Goal: Browse casually

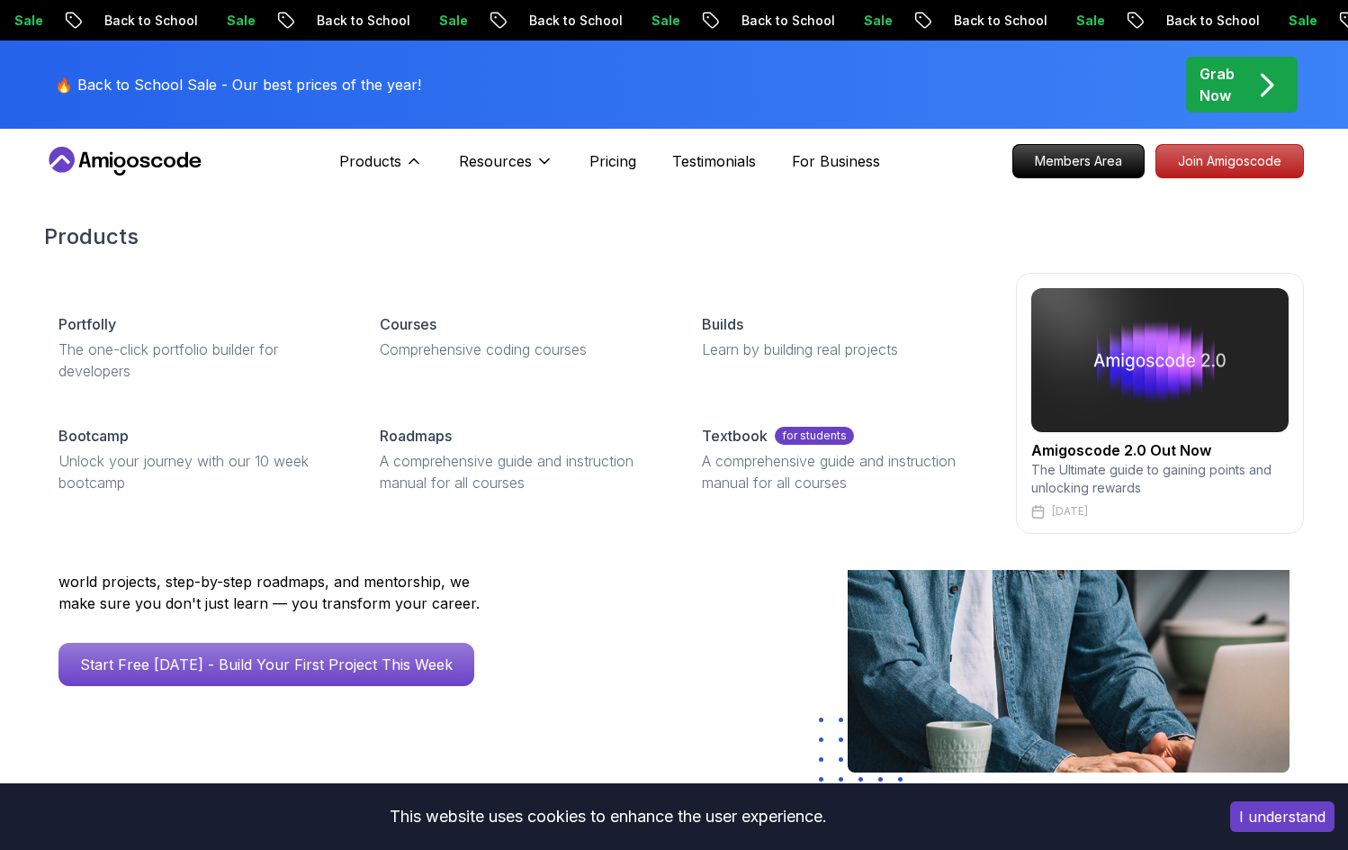
click at [427, 337] on link "Courses Comprehensive coding courses" at bounding box center [518, 337] width 307 height 76
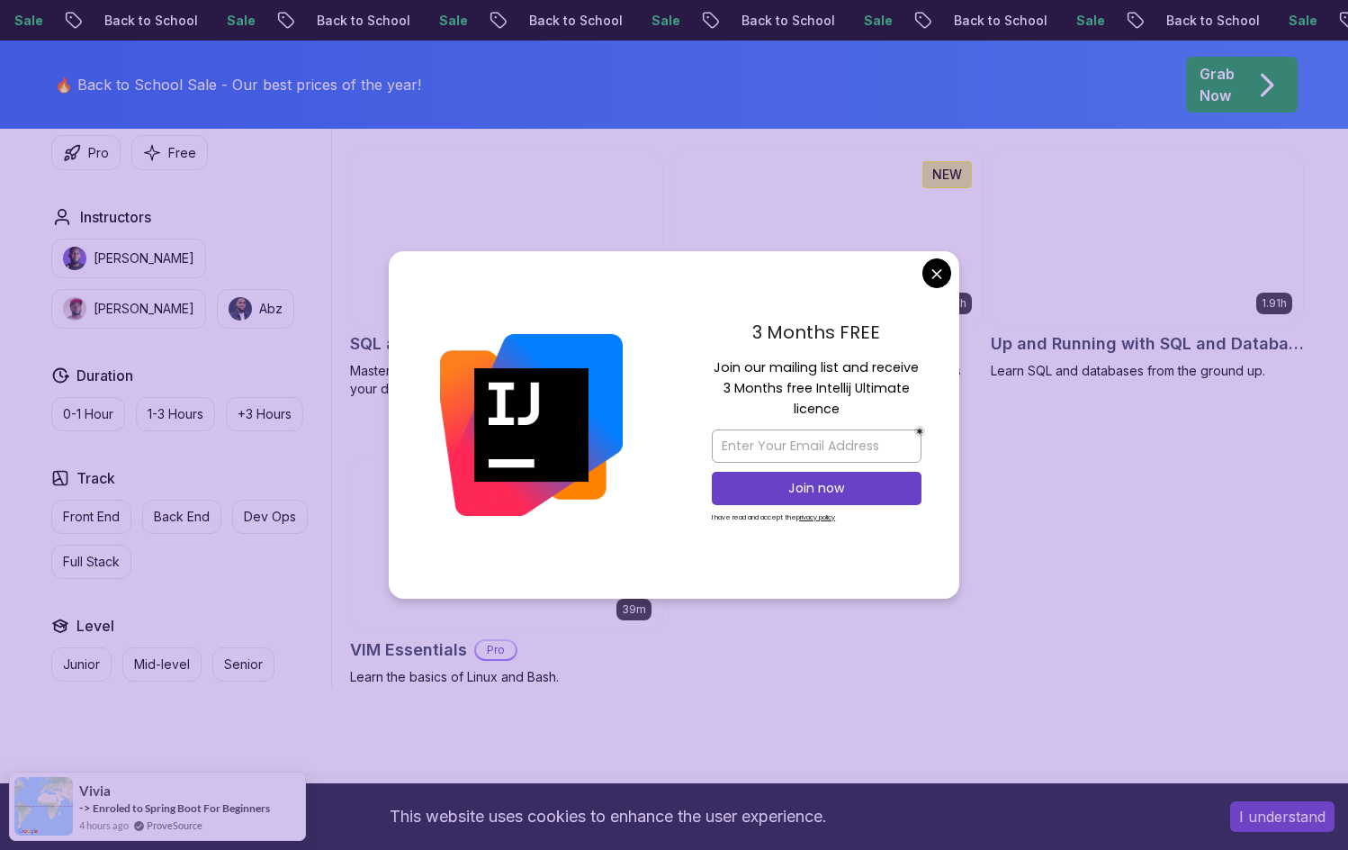
scroll to position [4860, 0]
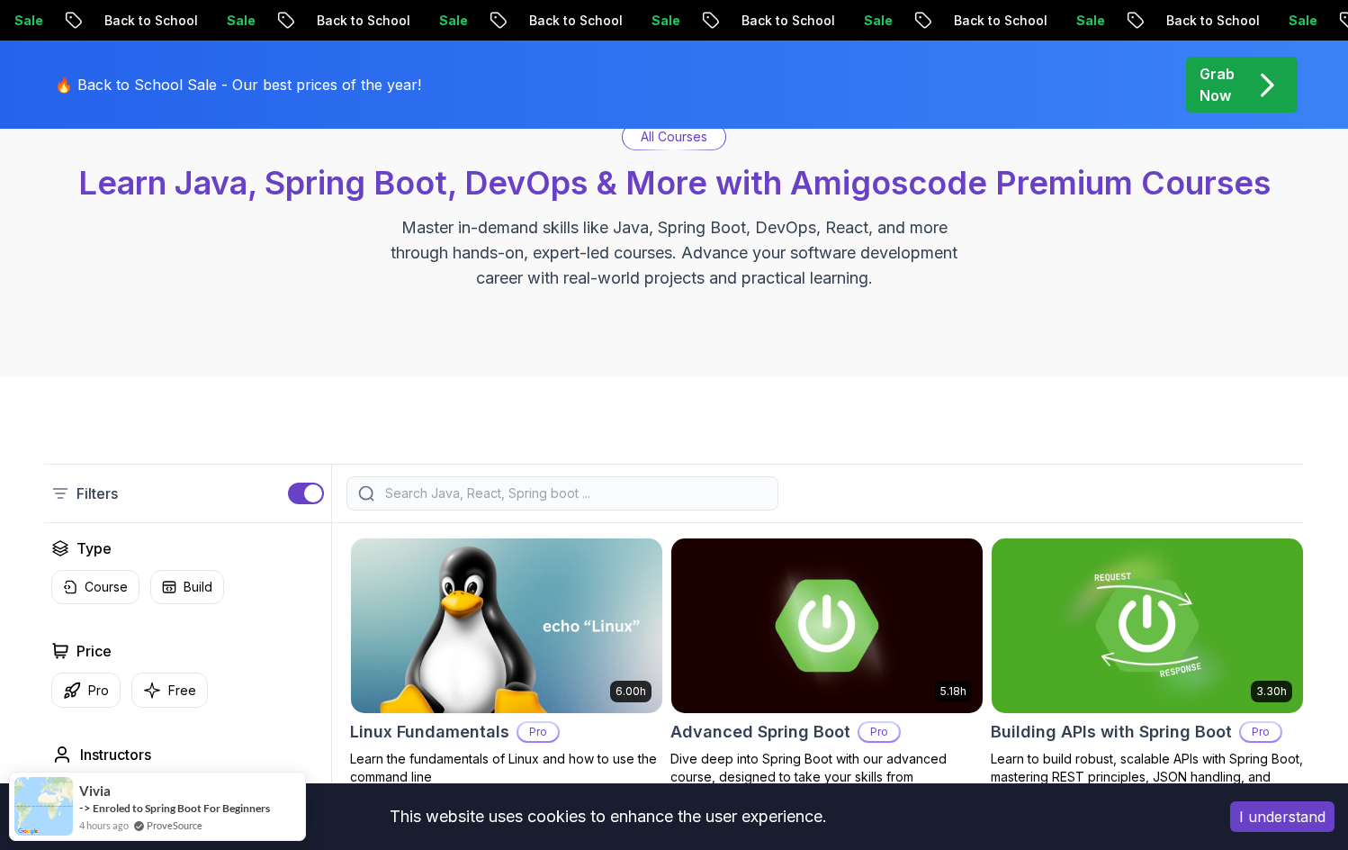
scroll to position [0, 0]
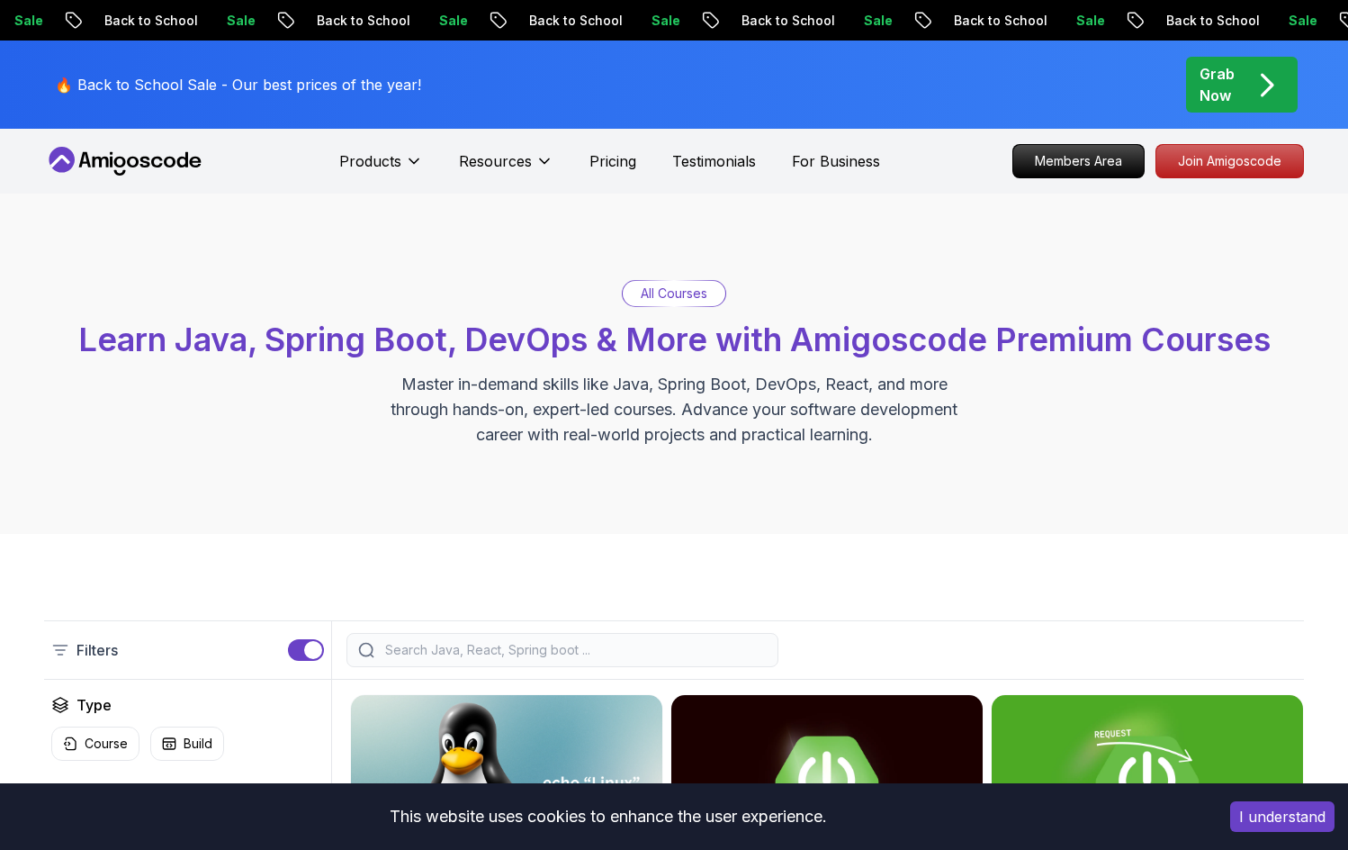
click at [1232, 76] on p "Grab Now" at bounding box center [1217, 84] width 35 height 43
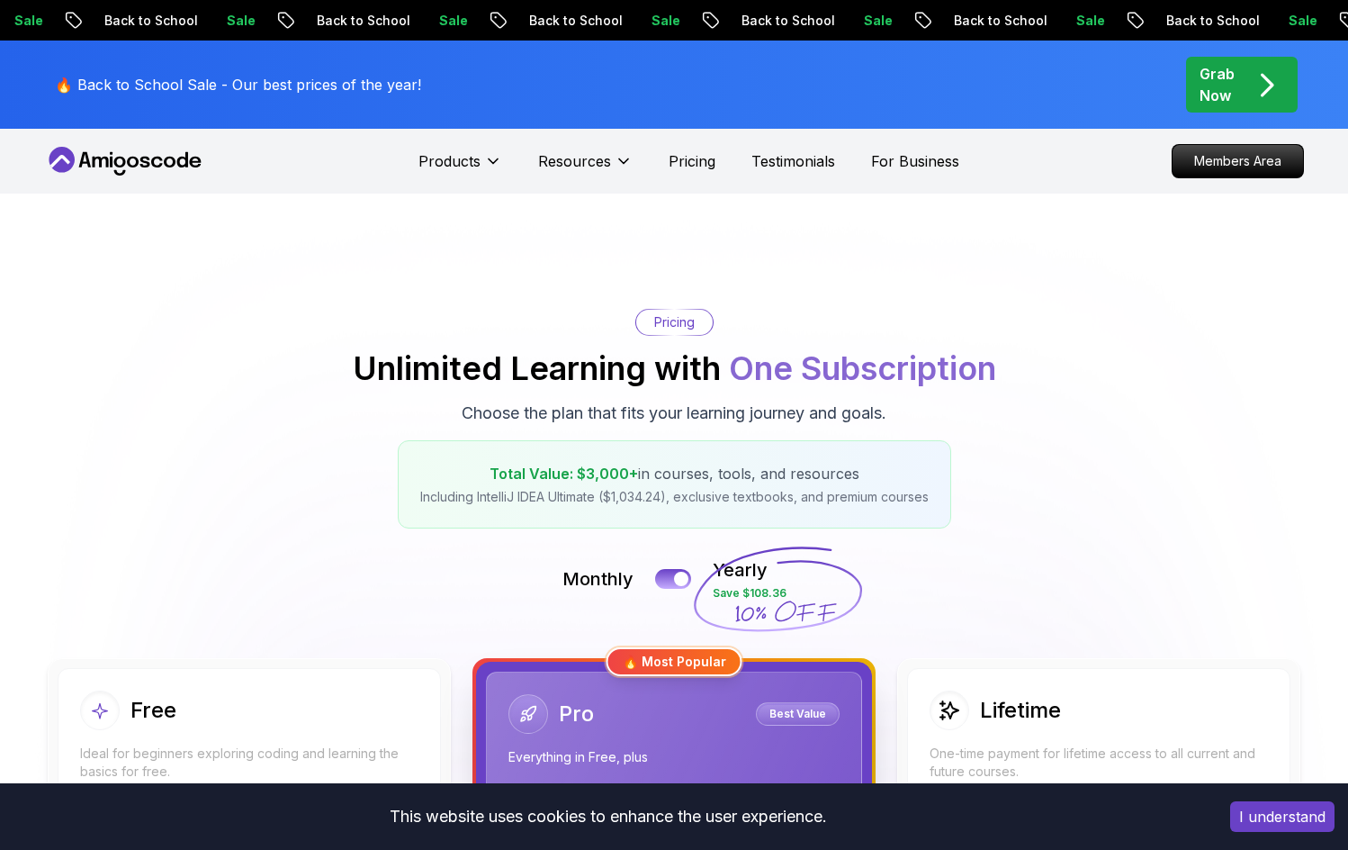
scroll to position [360, 0]
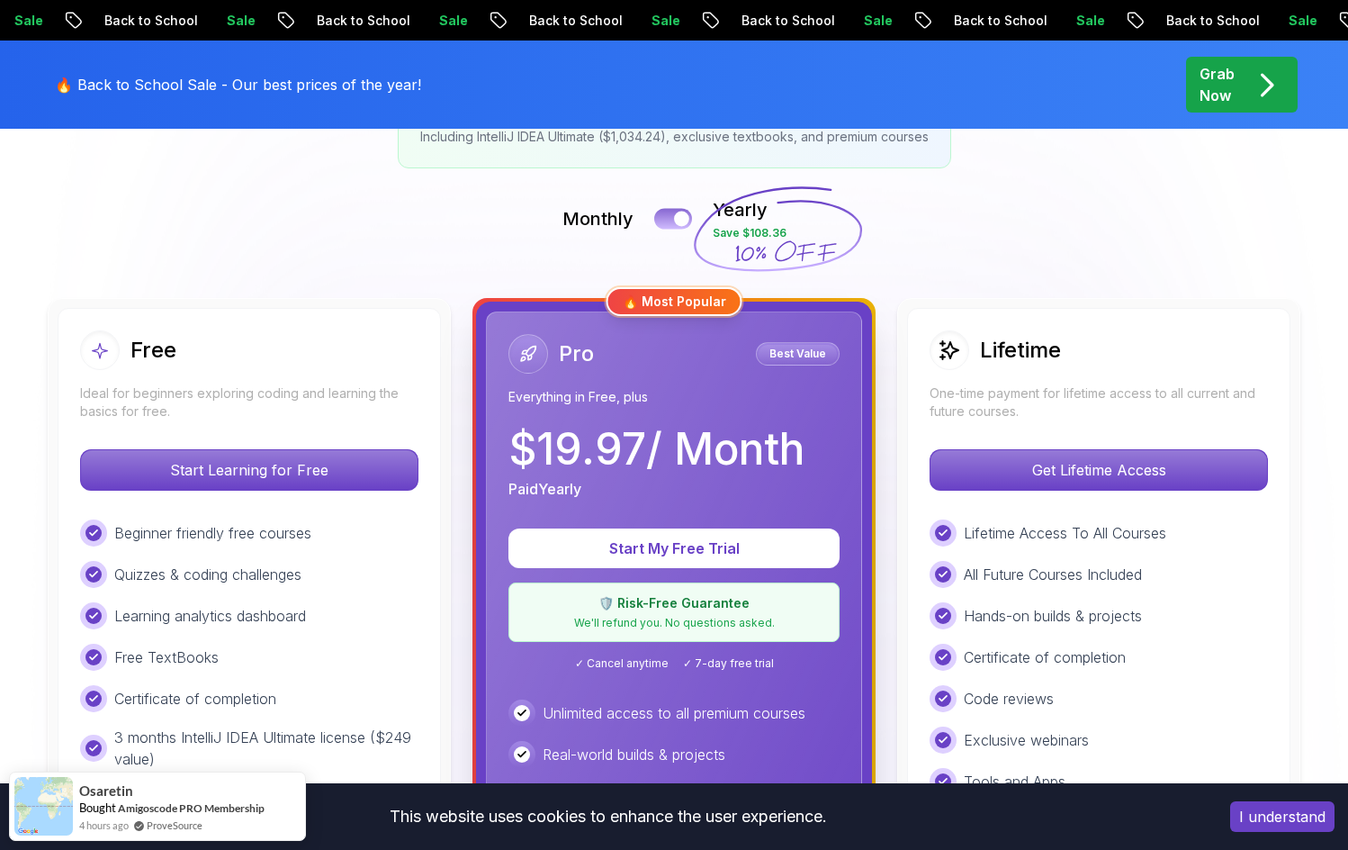
click at [683, 222] on div at bounding box center [681, 218] width 15 height 15
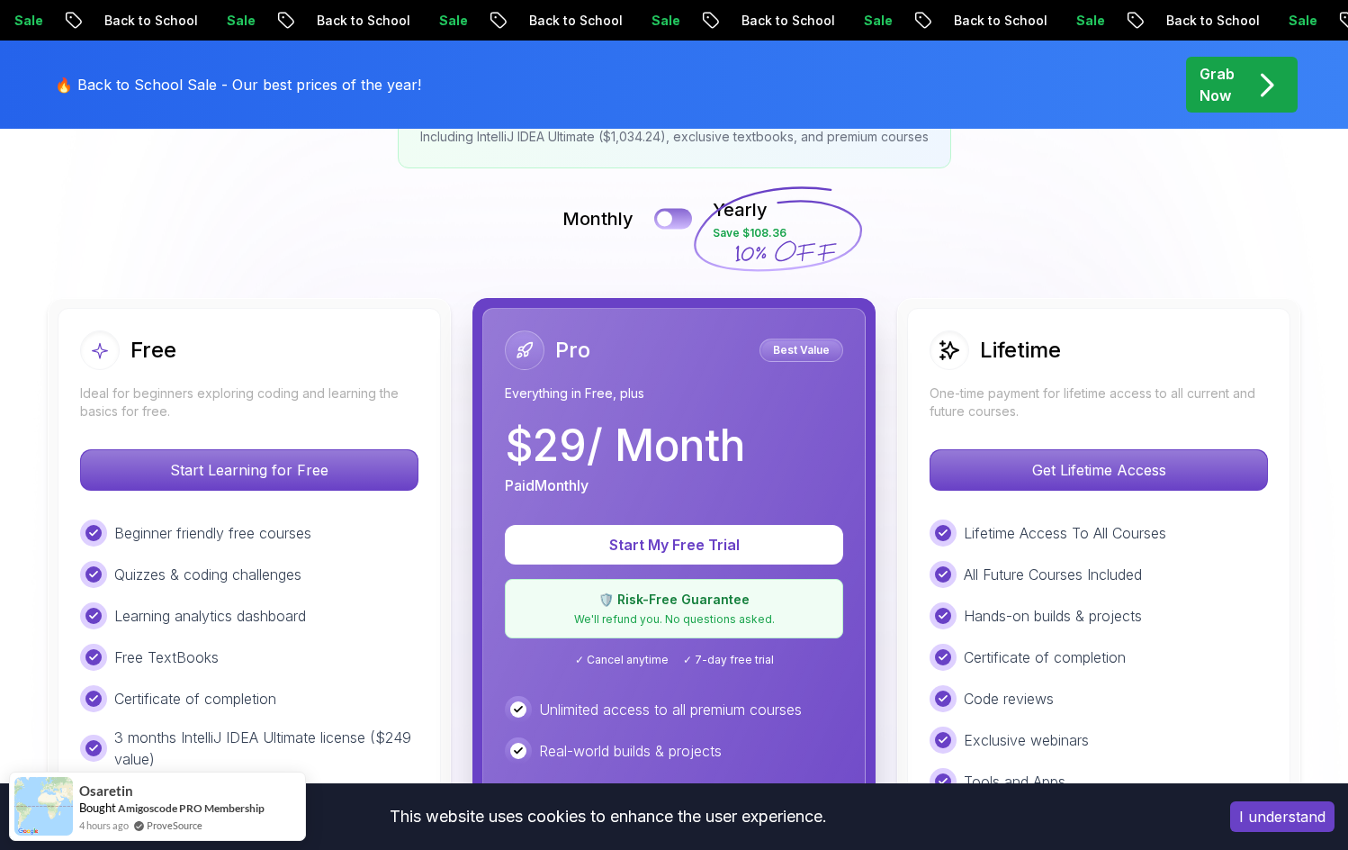
click at [681, 222] on button at bounding box center [673, 218] width 38 height 21
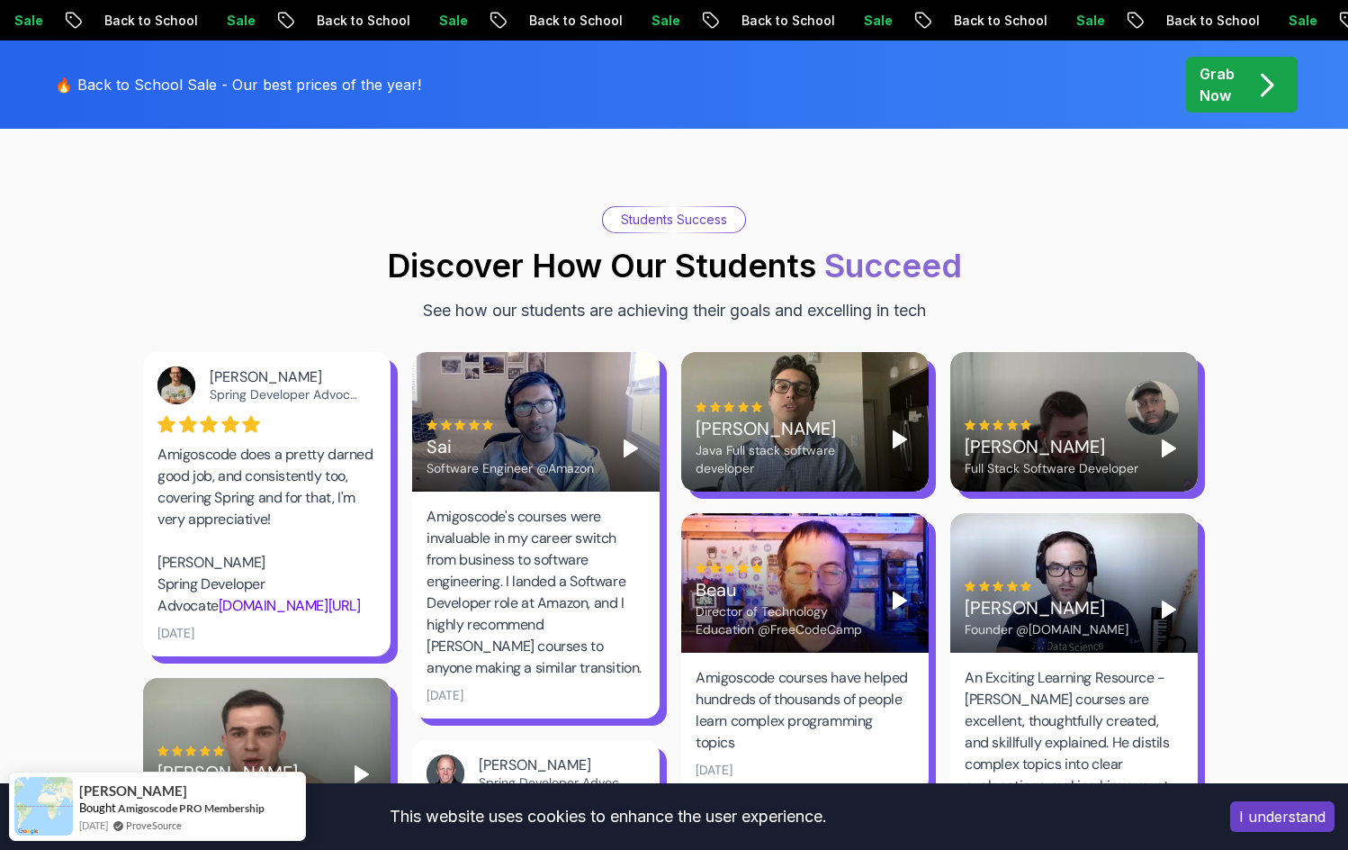
scroll to position [2340, 0]
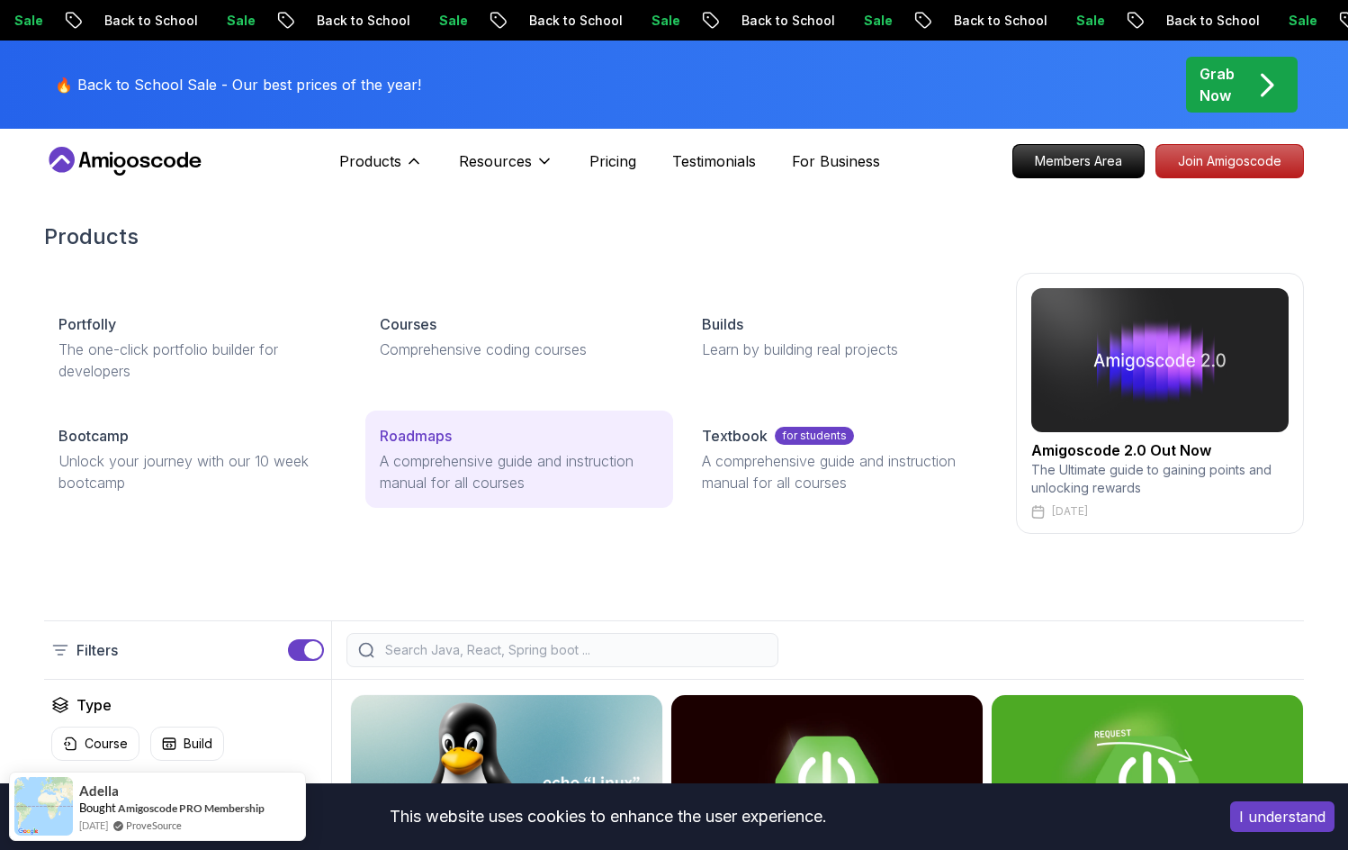
click at [431, 473] on p "A comprehensive guide and instruction manual for all courses" at bounding box center [519, 471] width 278 height 43
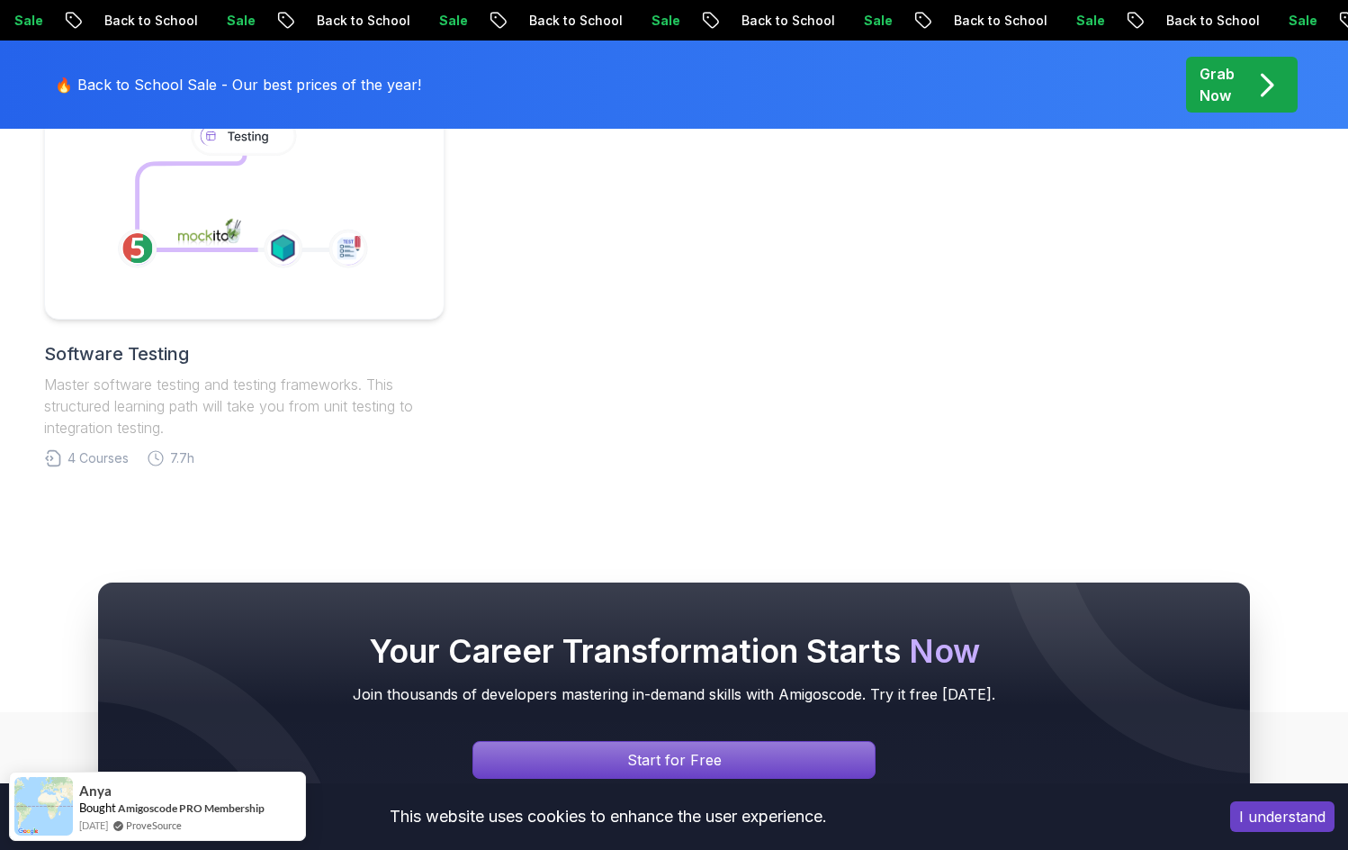
scroll to position [1710, 0]
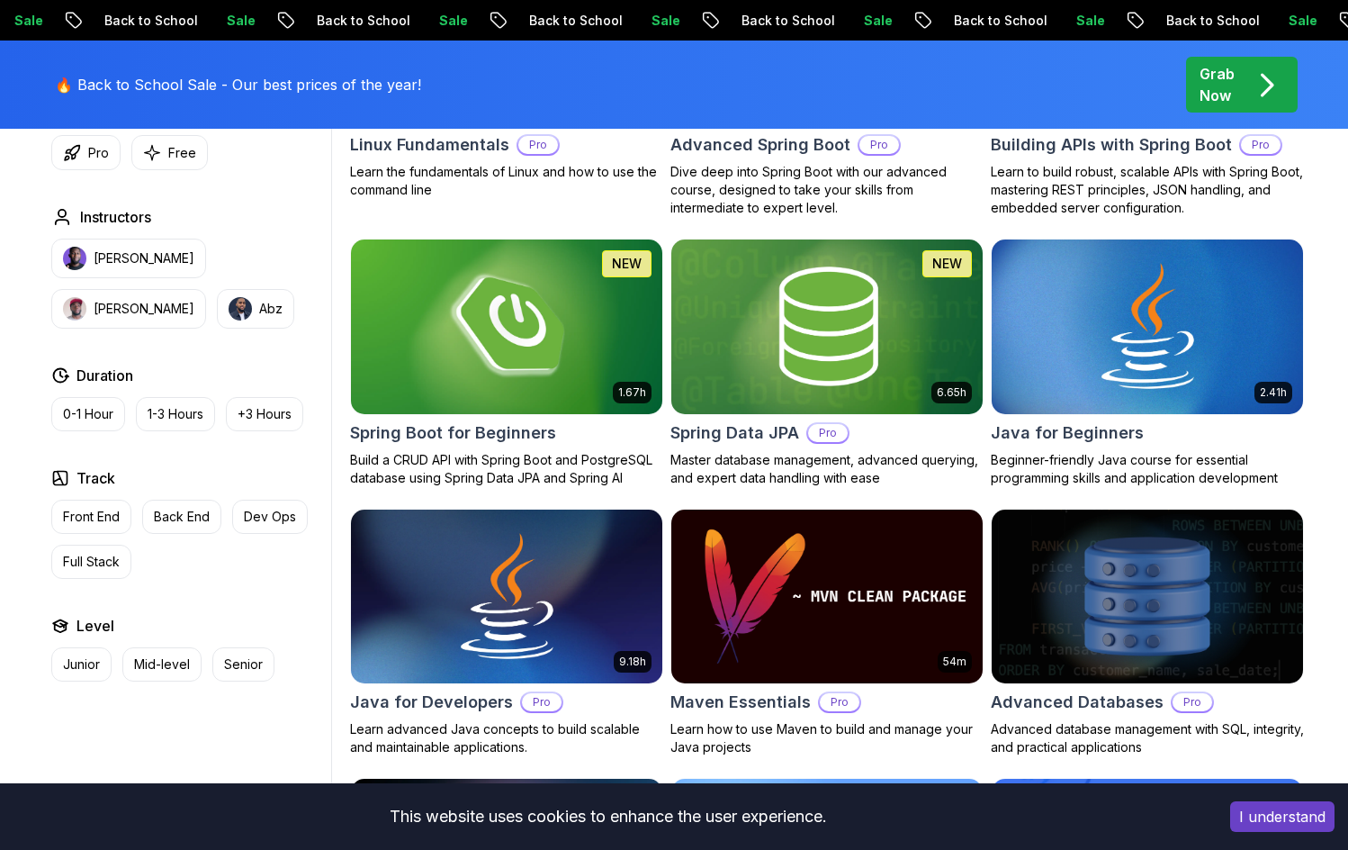
scroll to position [38, 0]
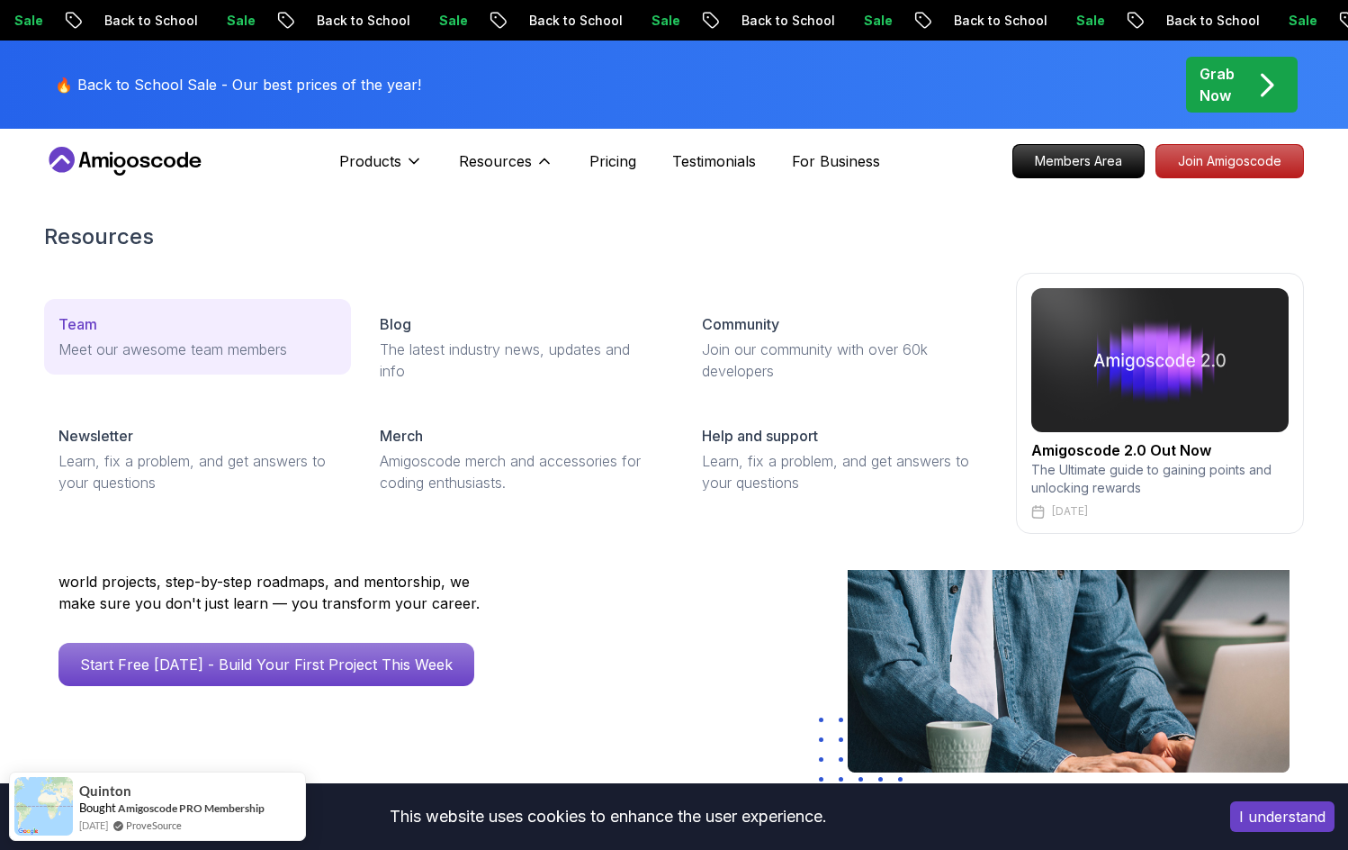
click at [151, 347] on p "Meet our awesome team members" at bounding box center [197, 349] width 278 height 22
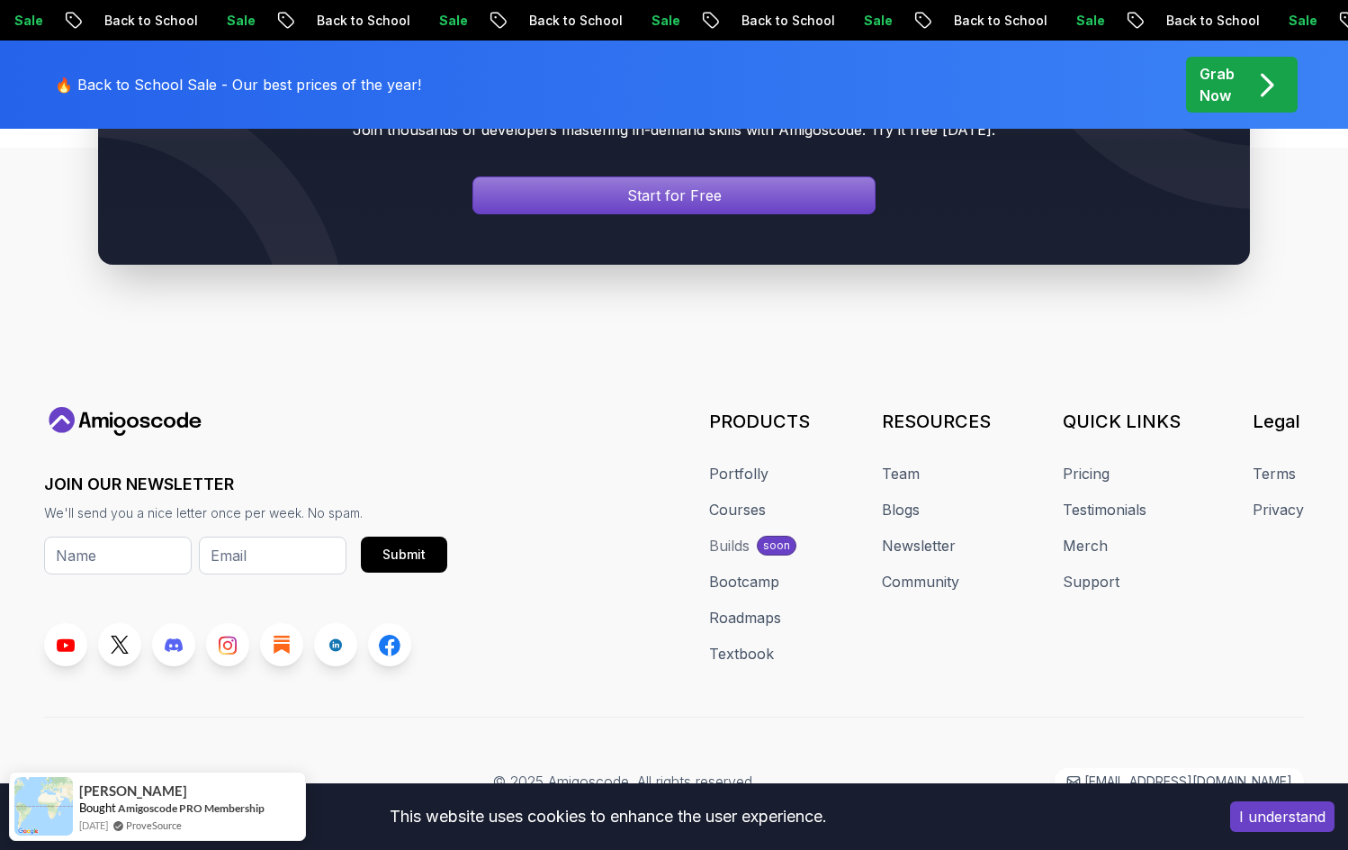
scroll to position [938, 0]
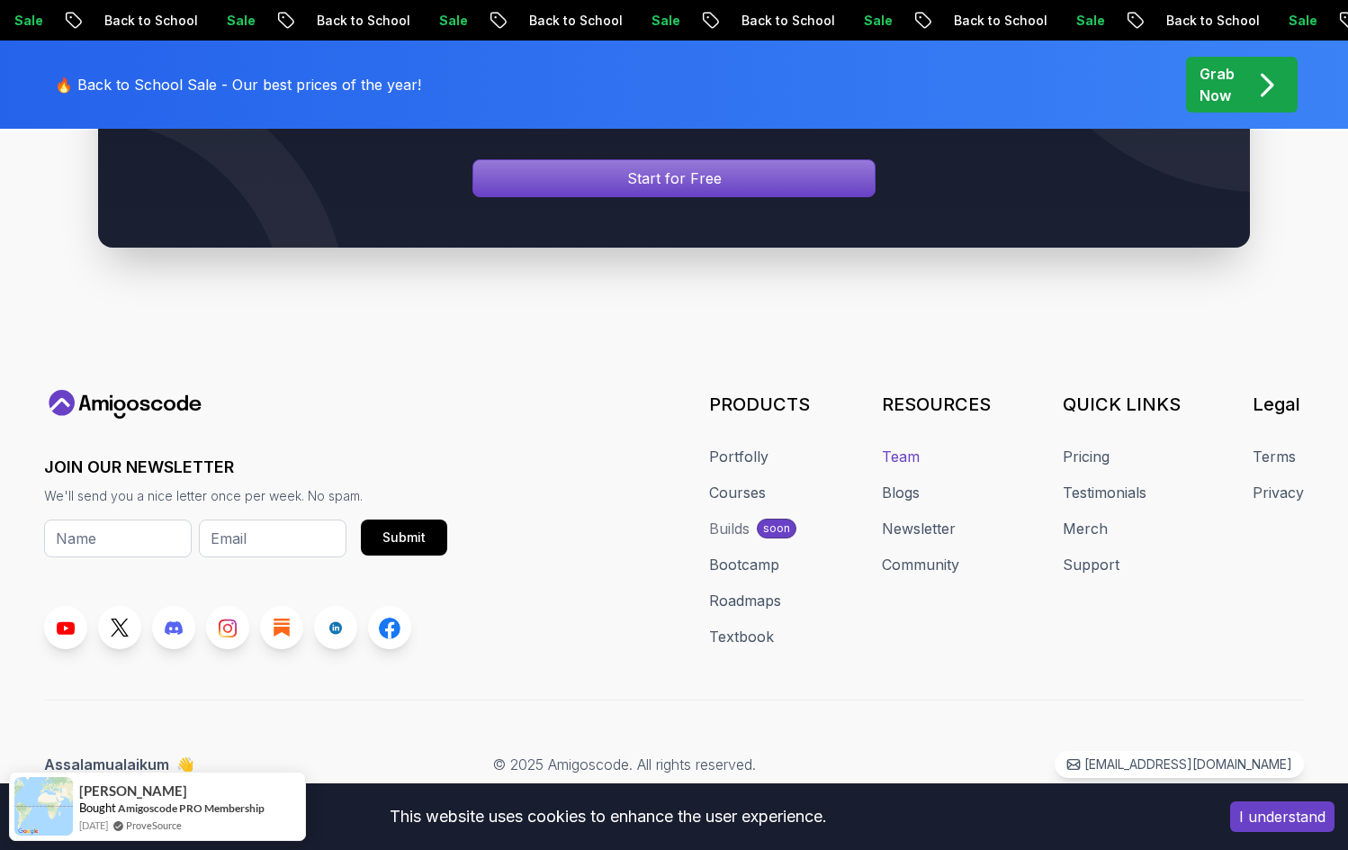
click at [900, 460] on link "Team" at bounding box center [901, 456] width 38 height 22
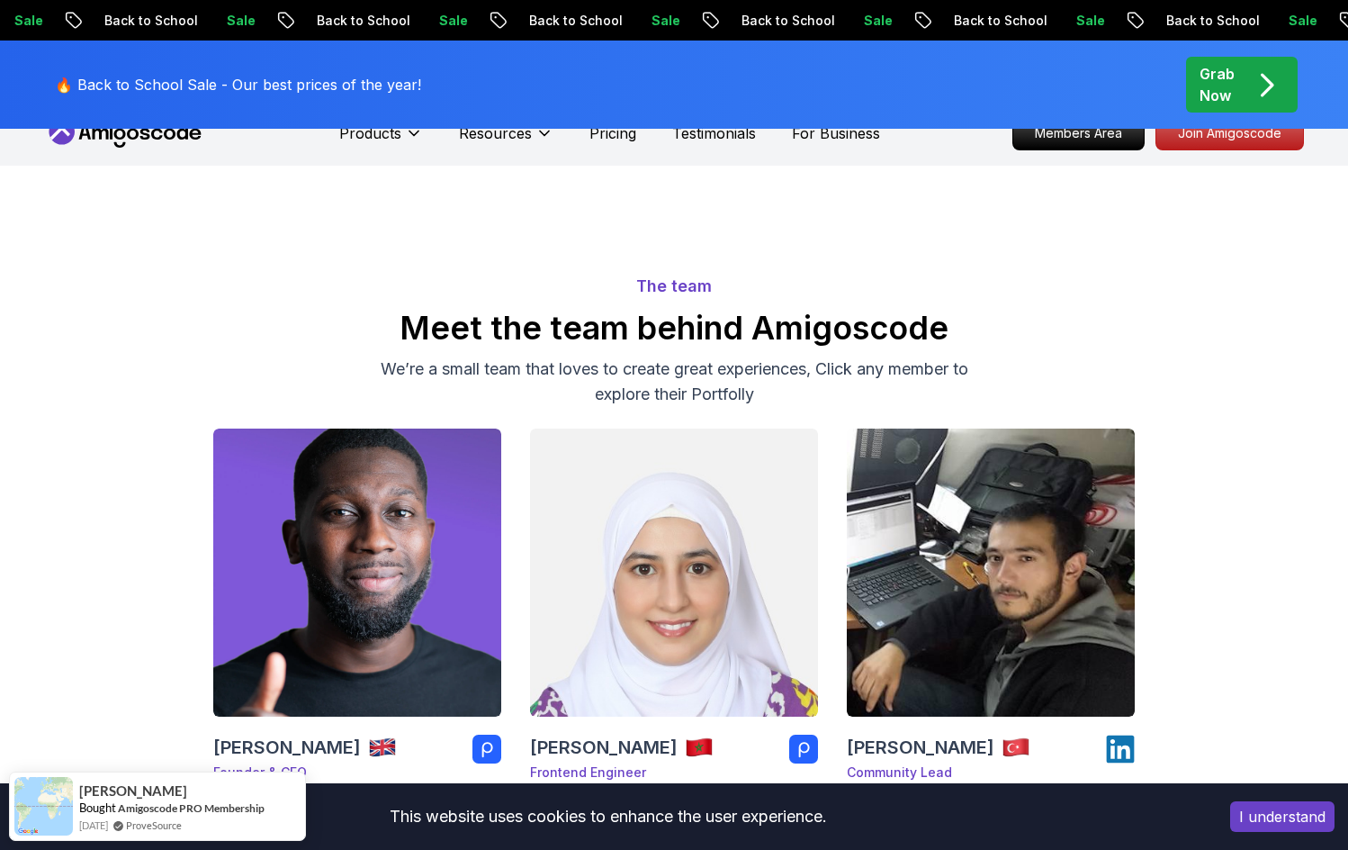
scroll to position [0, 0]
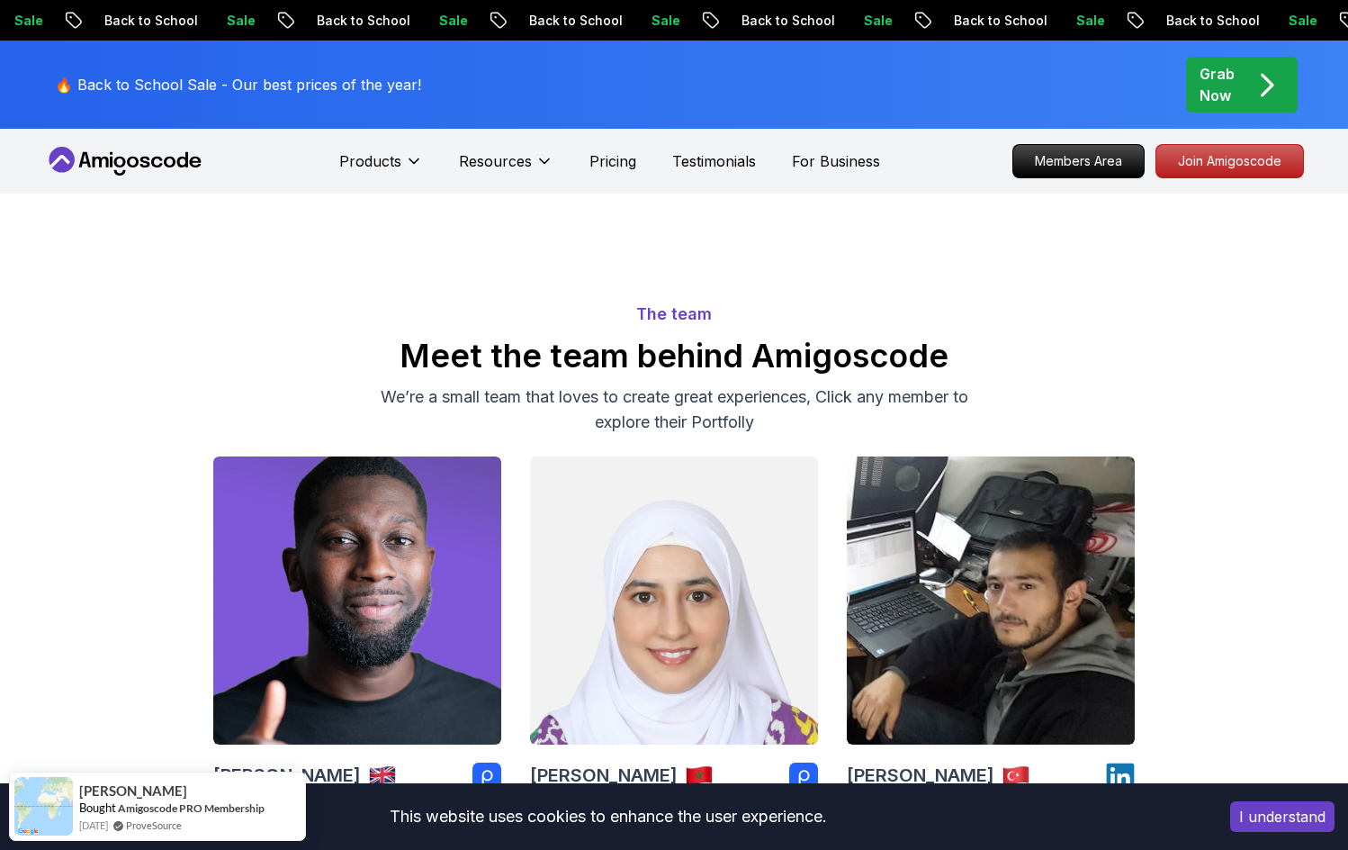
click at [164, 146] on nav "Products Resources Pricing Testimonials For Business Members Area Join Amigosco…" at bounding box center [674, 161] width 1260 height 65
click at [159, 155] on icon at bounding box center [125, 161] width 162 height 29
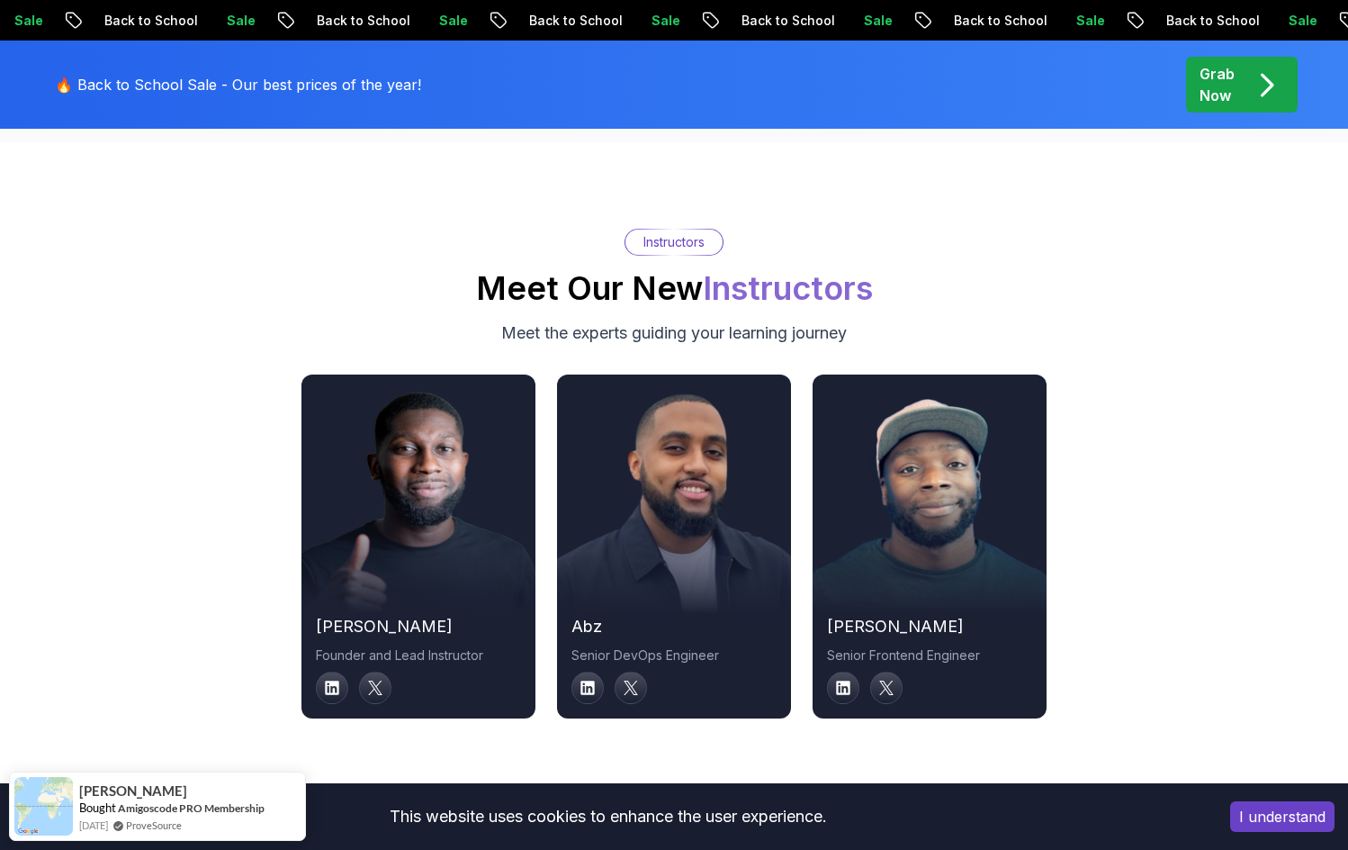
scroll to position [6011, 0]
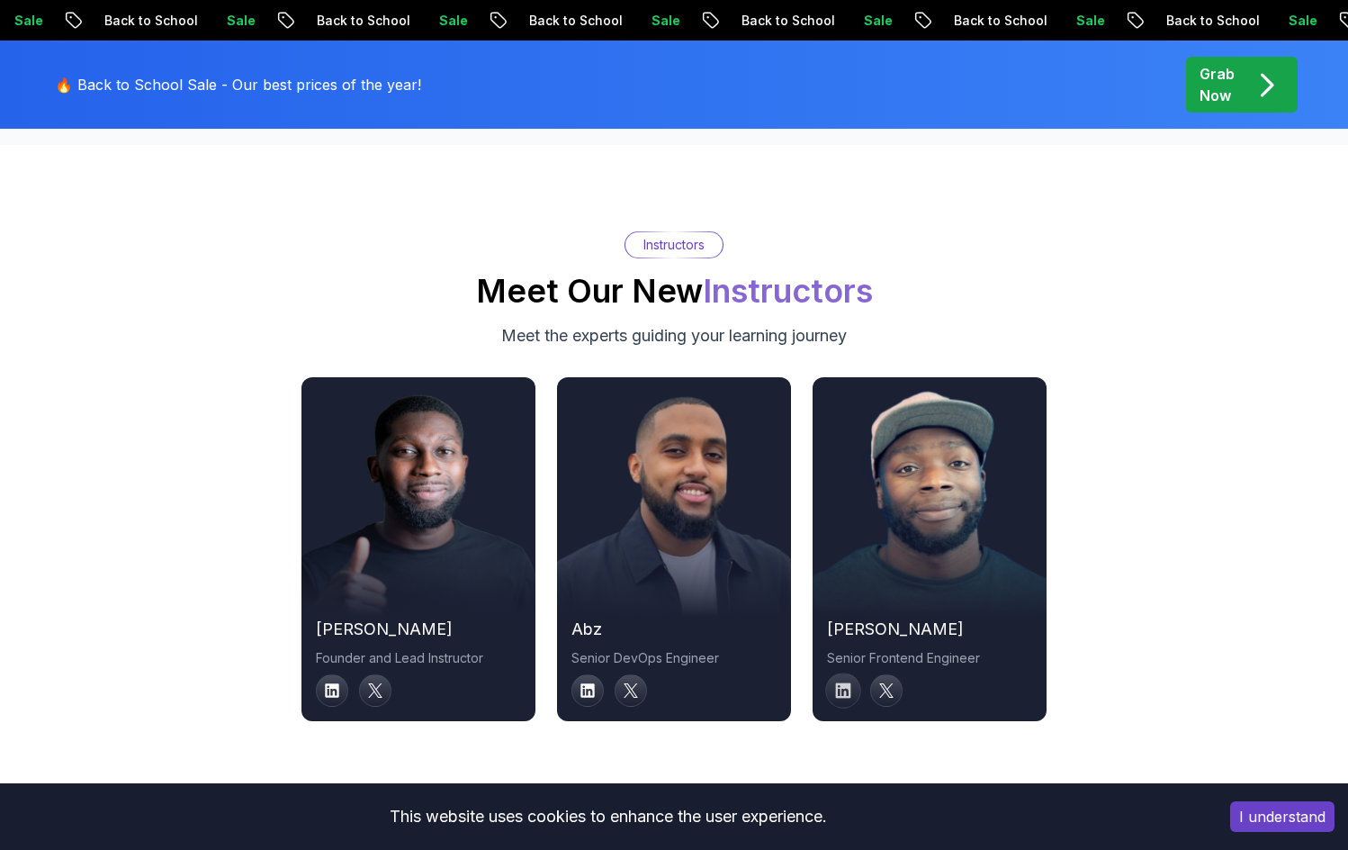
click at [841, 683] on icon at bounding box center [843, 690] width 15 height 15
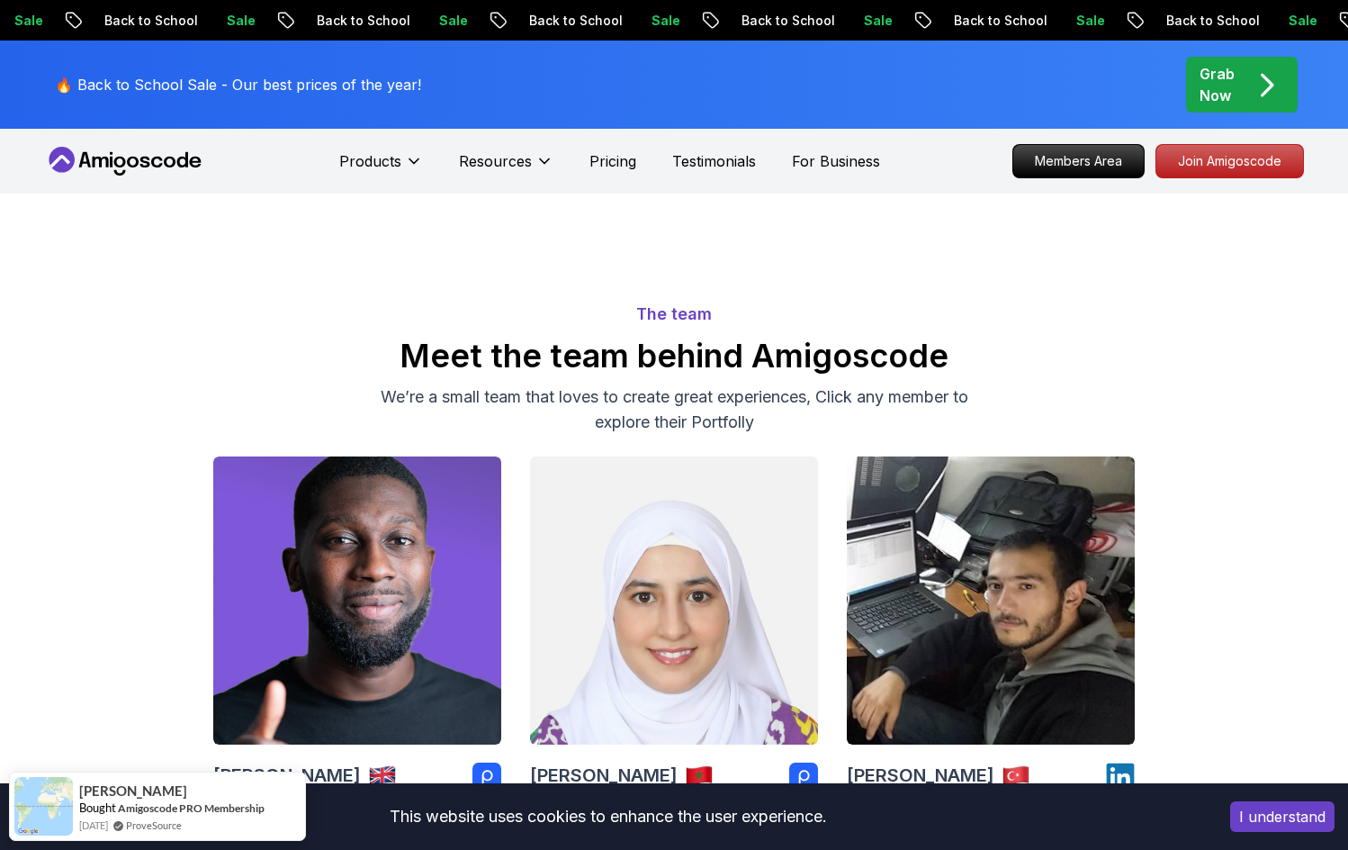
click at [183, 151] on icon at bounding box center [125, 161] width 162 height 29
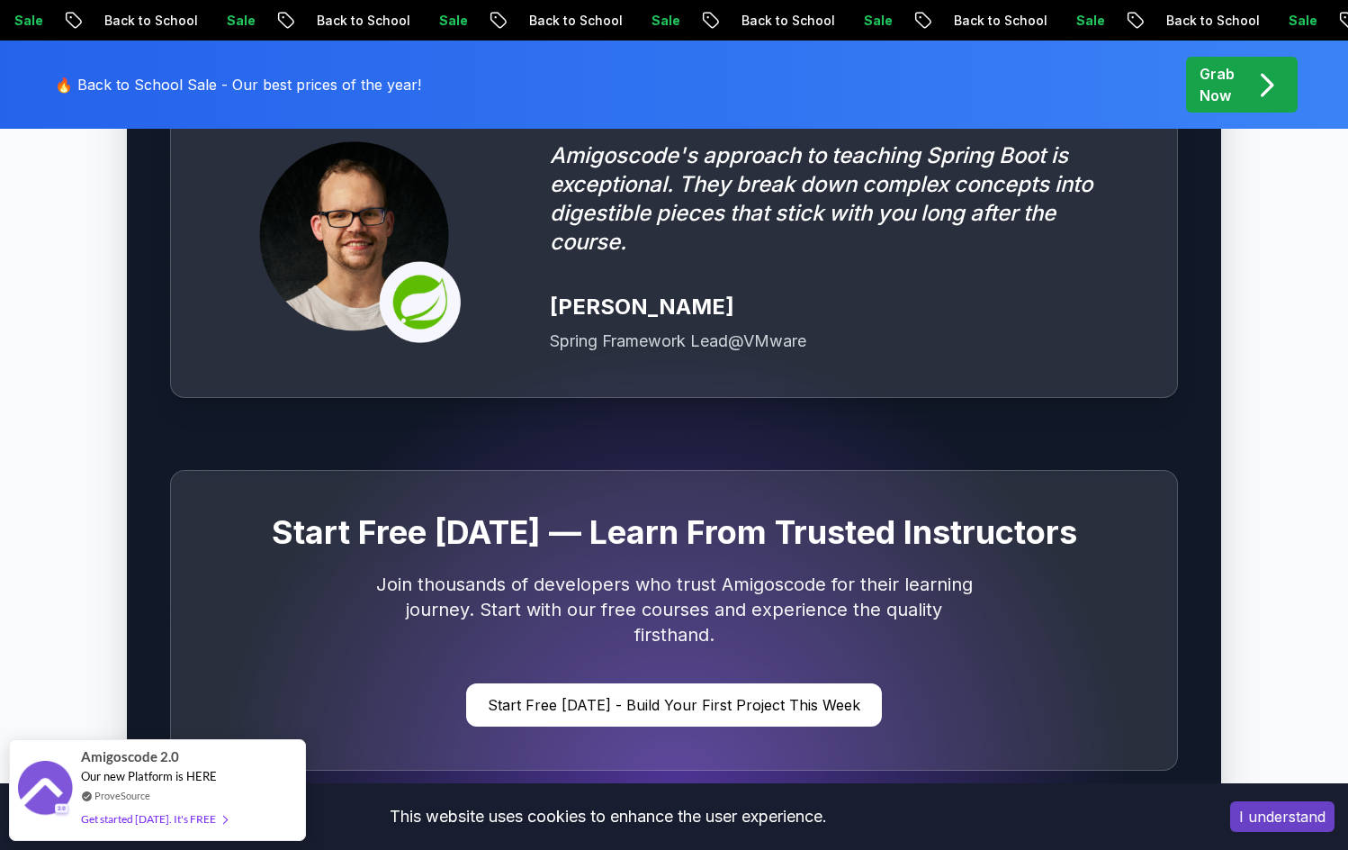
scroll to position [6030, 0]
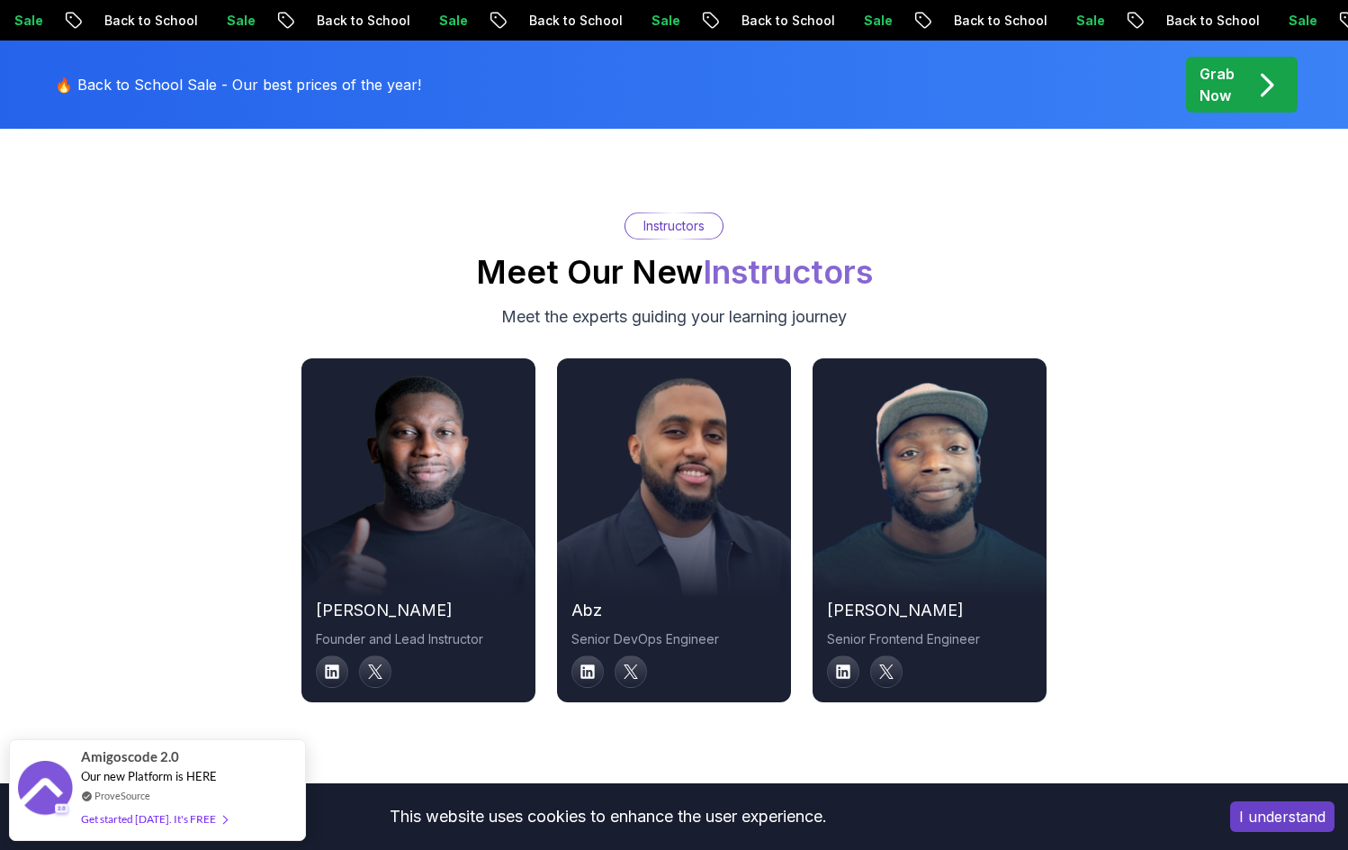
drag, startPoint x: 235, startPoint y: 779, endPoint x: 5, endPoint y: 638, distance: 269.5
drag, startPoint x: 231, startPoint y: 818, endPoint x: 205, endPoint y: 568, distance: 251.5
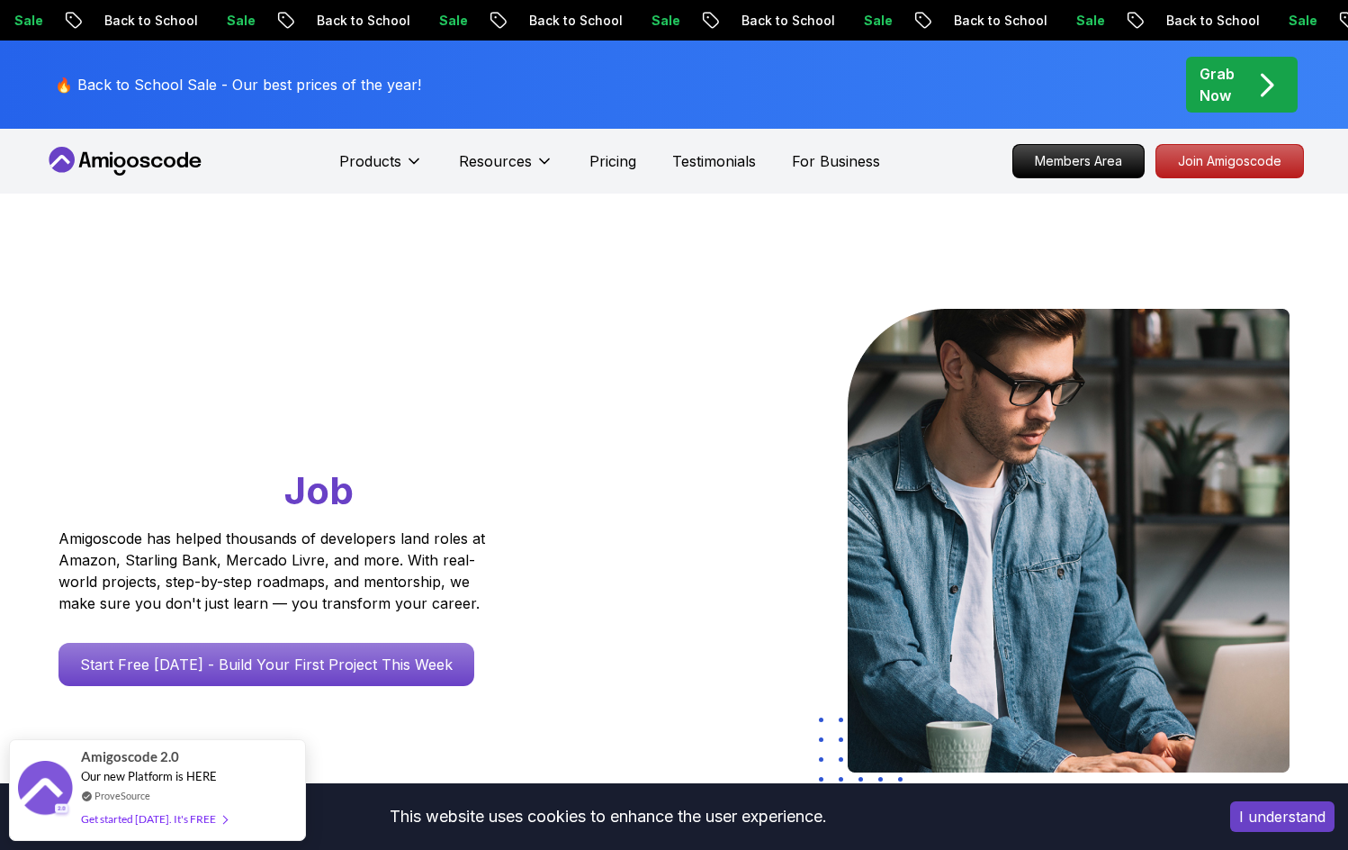
scroll to position [360, 0]
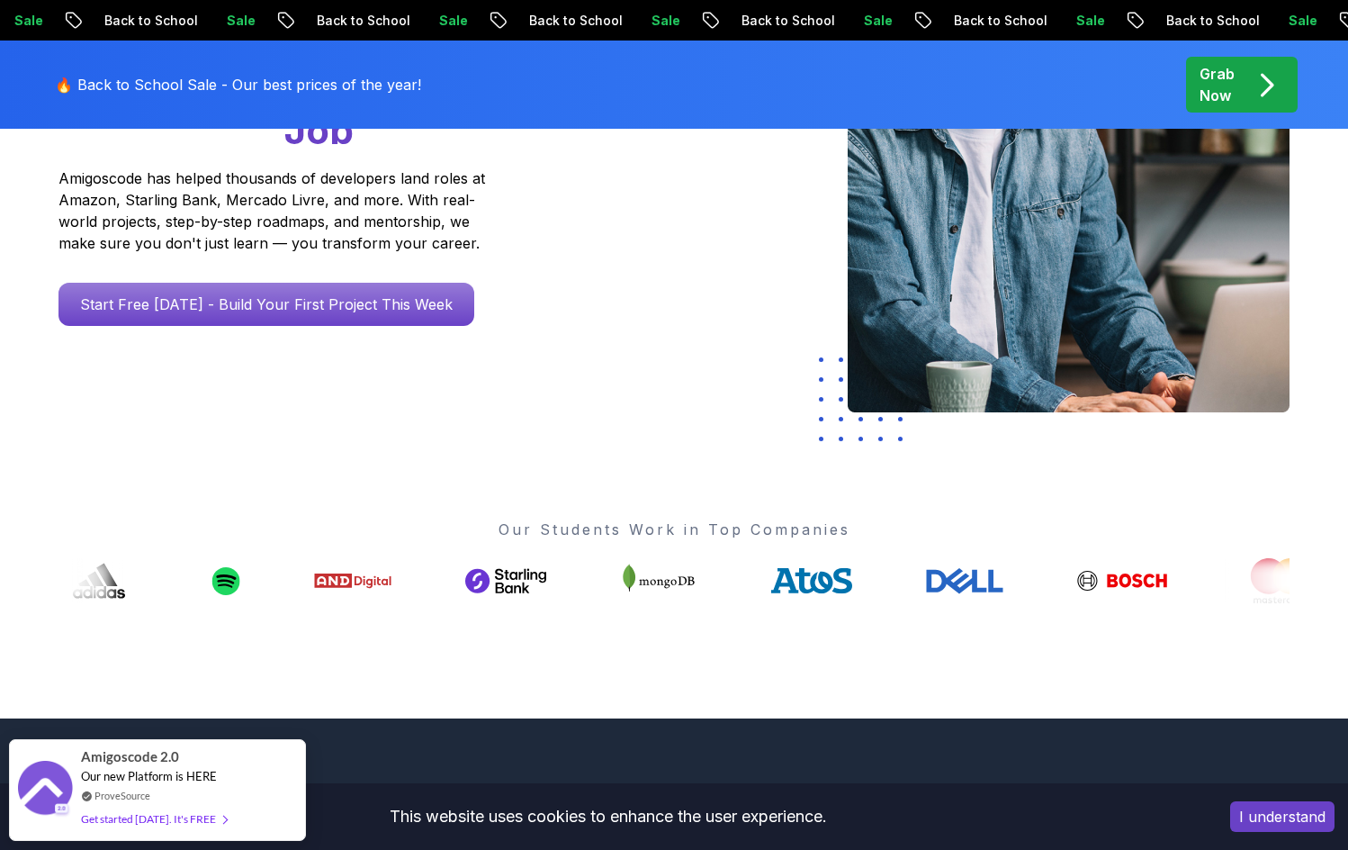
drag, startPoint x: 906, startPoint y: 598, endPoint x: 562, endPoint y: 584, distance: 344.1
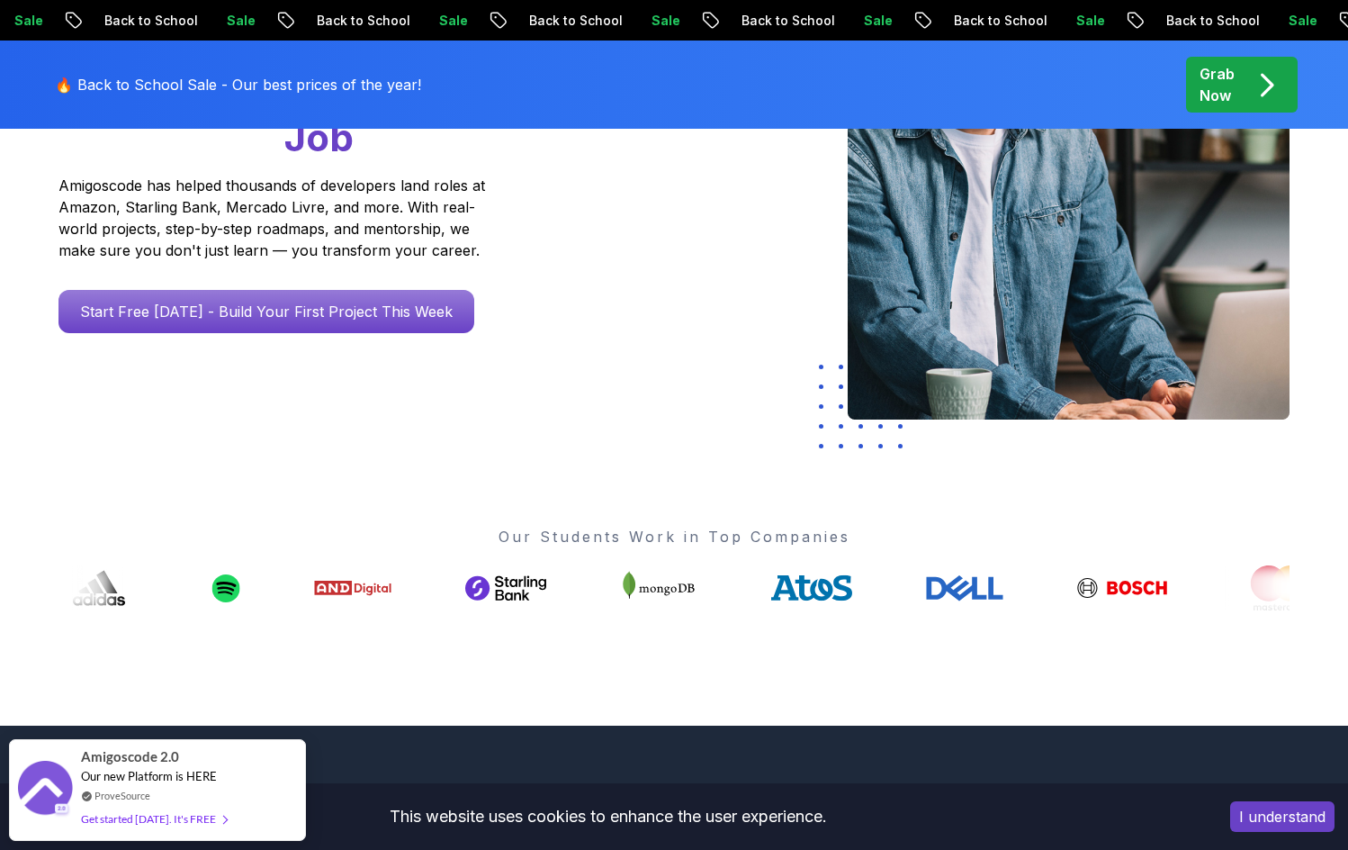
scroll to position [0, 0]
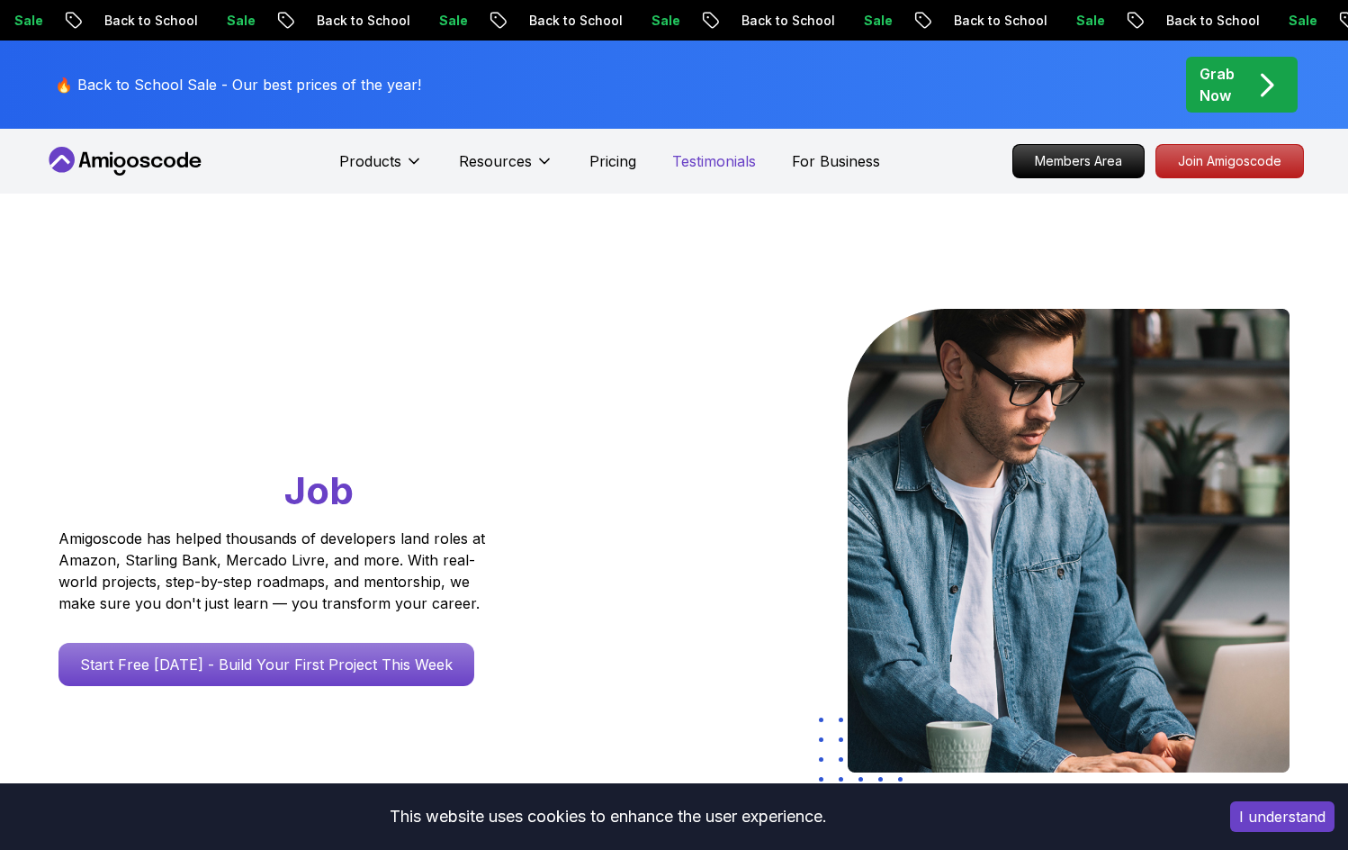
click at [729, 166] on p "Testimonials" at bounding box center [714, 161] width 84 height 22
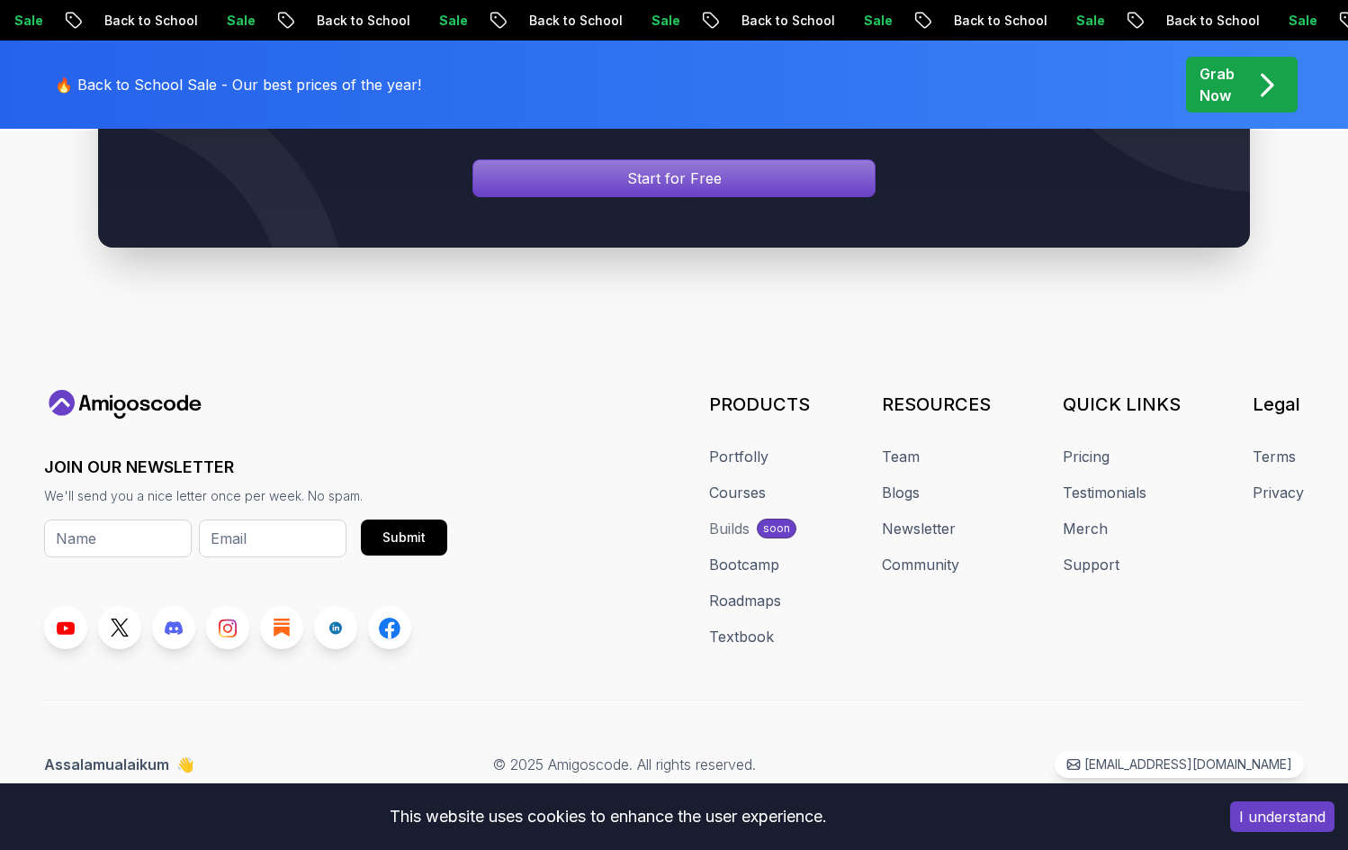
scroll to position [11160, 0]
